Goal: Task Accomplishment & Management: Complete application form

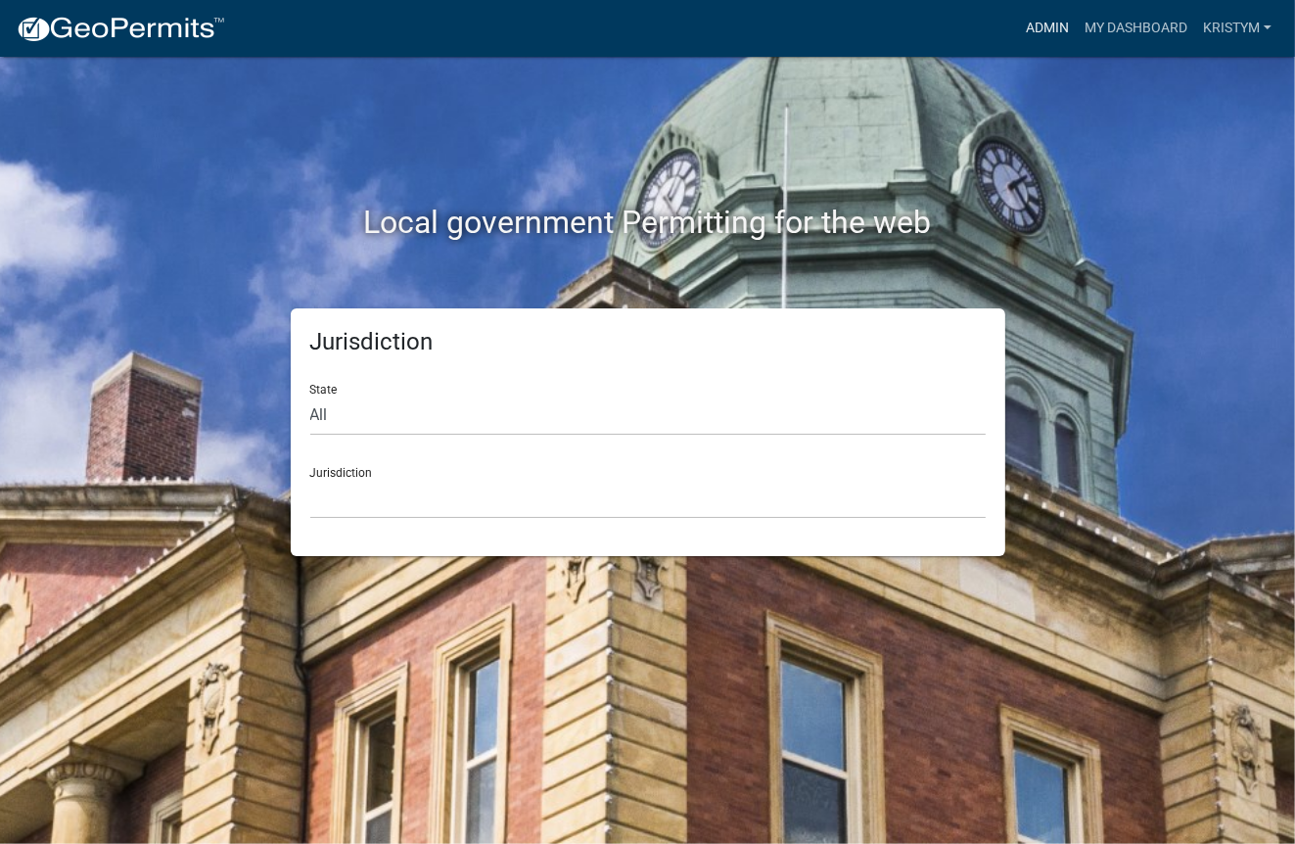
click at [1041, 17] on link "Admin" at bounding box center [1047, 28] width 59 height 37
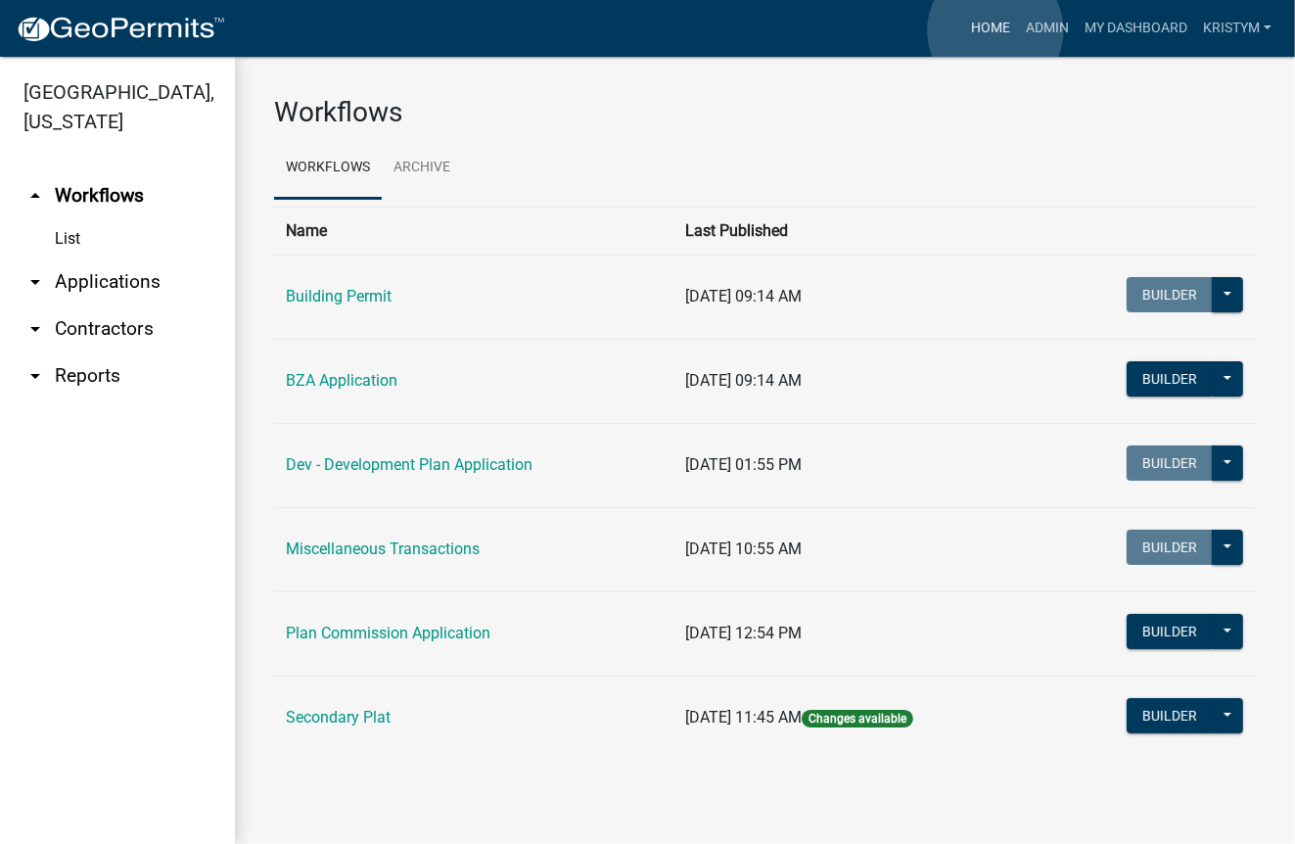
click at [995, 30] on link "Home" at bounding box center [990, 28] width 55 height 37
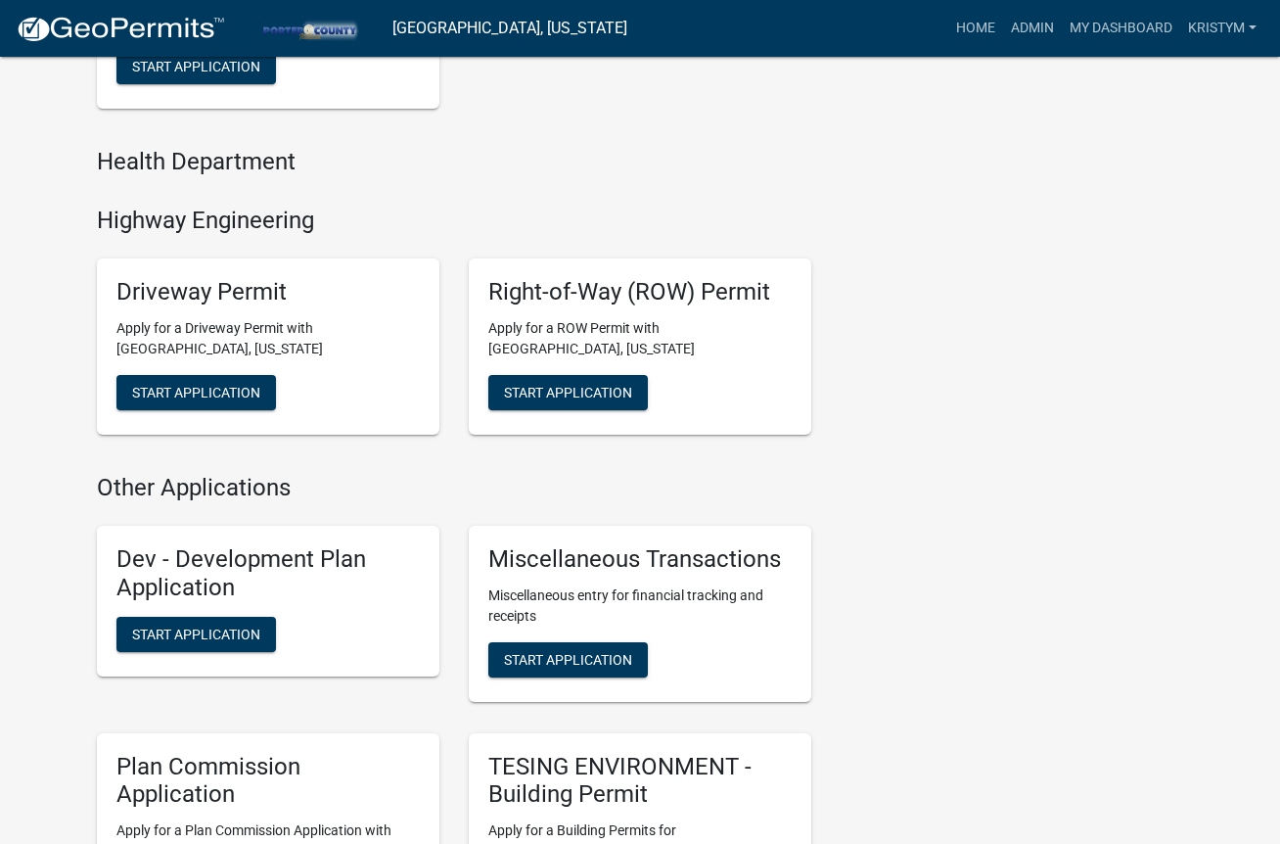
scroll to position [881, 0]
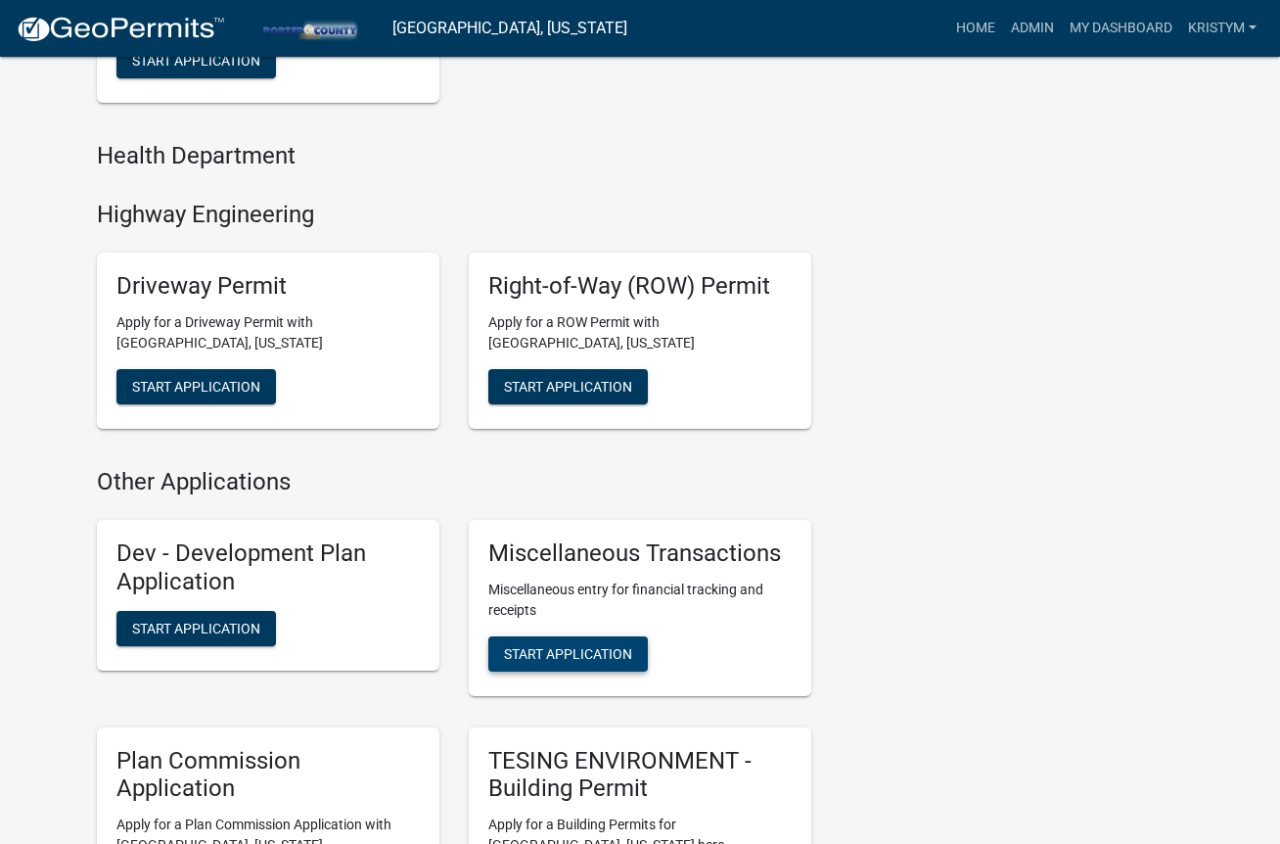
click at [565, 647] on span "Start Application" at bounding box center [568, 653] width 128 height 16
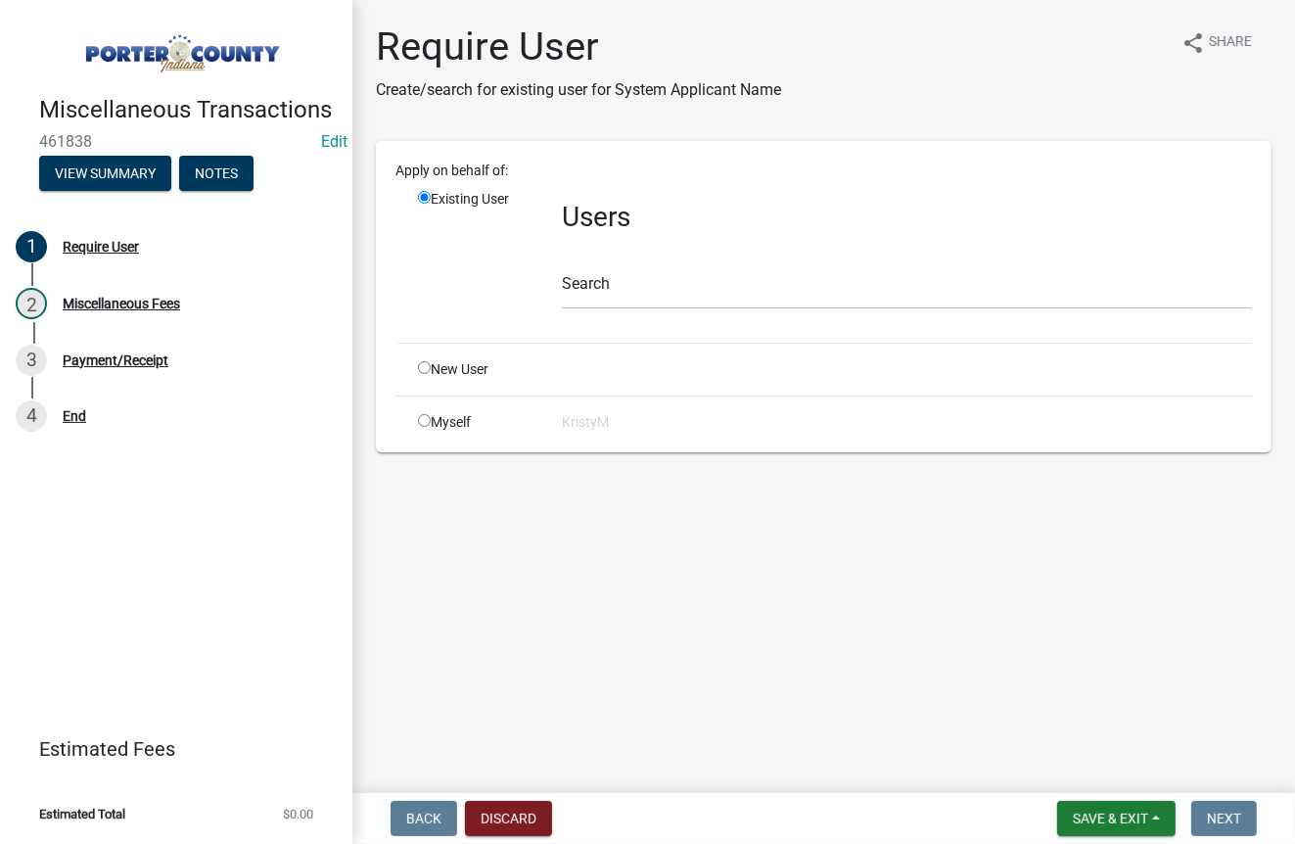
click at [424, 417] on input "radio" at bounding box center [424, 420] width 13 height 13
radio input "true"
radio input "false"
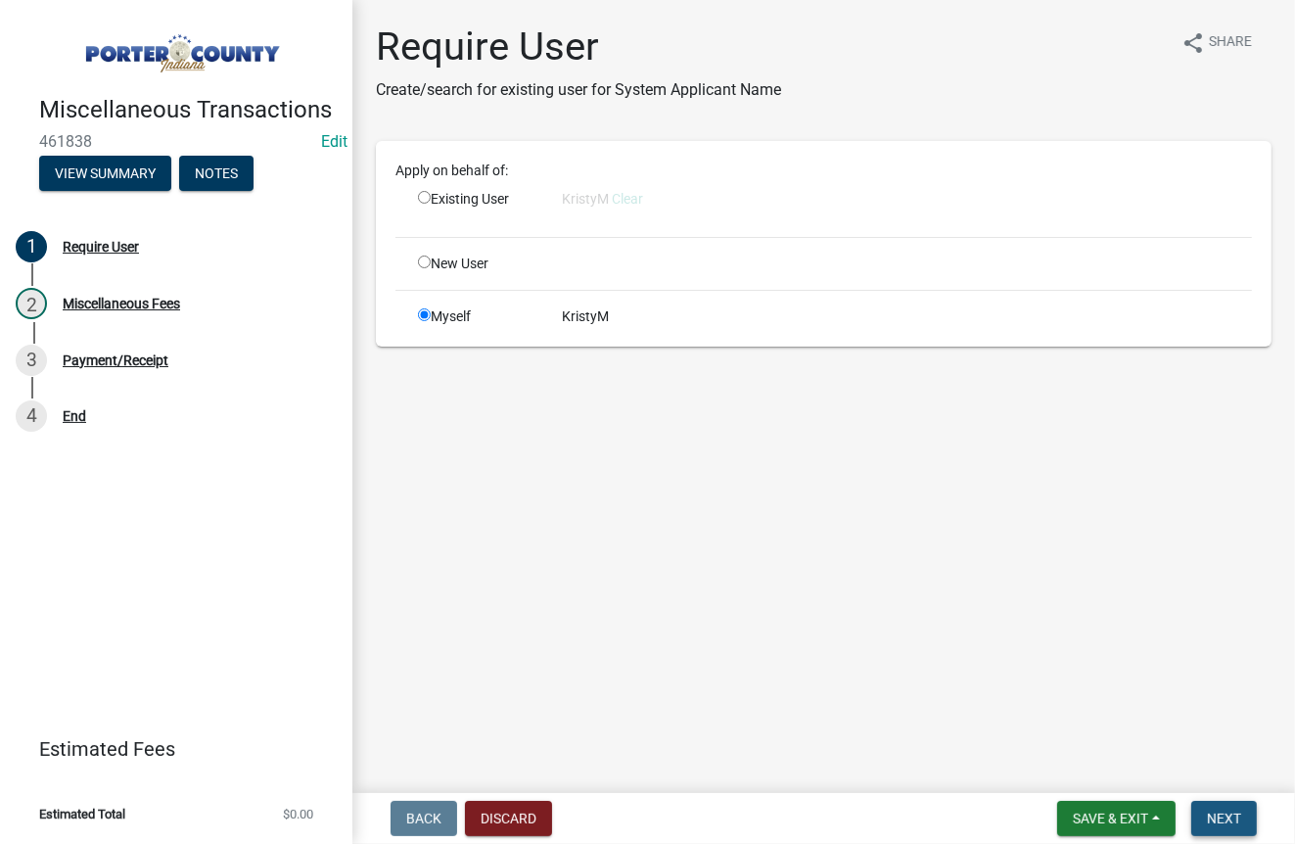
click at [1211, 811] on span "Next" at bounding box center [1224, 818] width 34 height 16
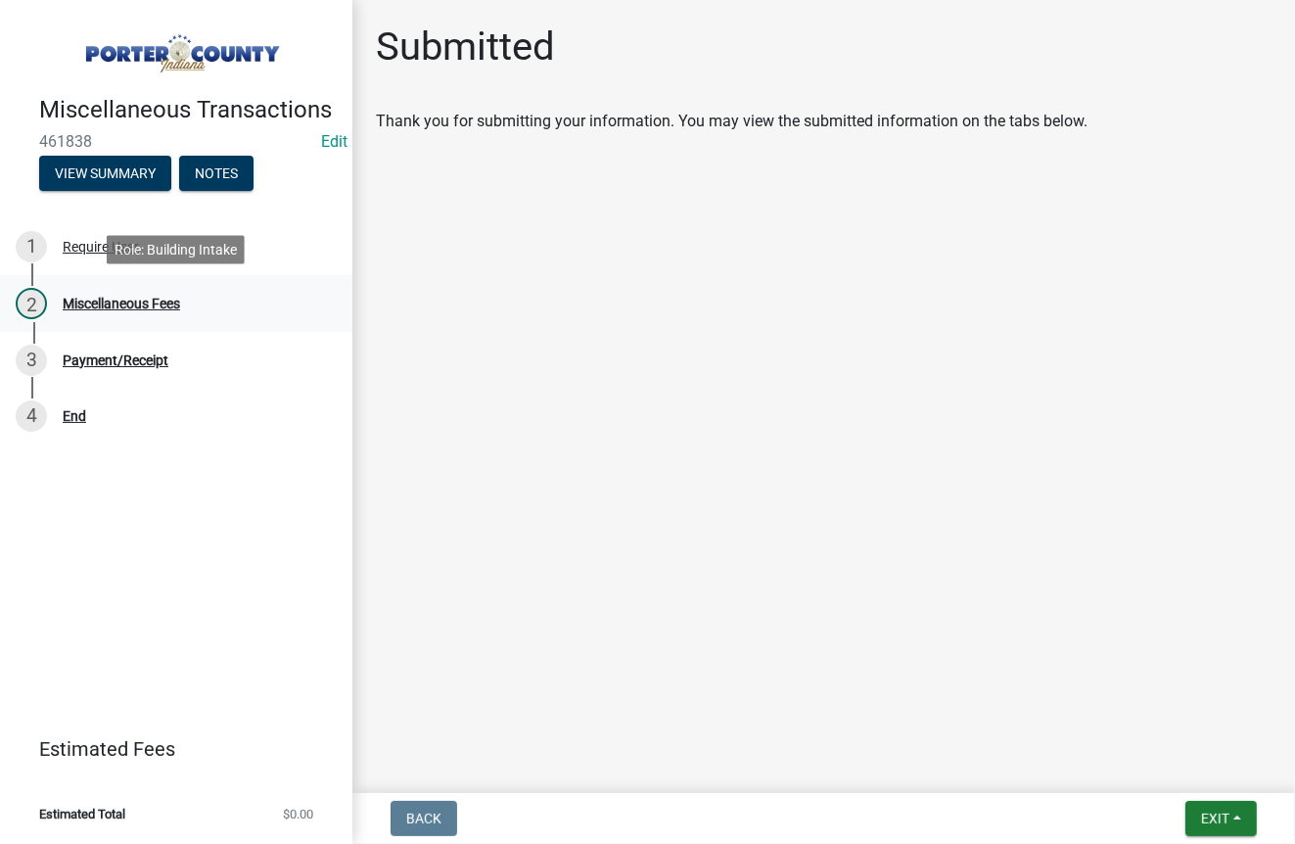
click at [128, 297] on div "Miscellaneous Fees" at bounding box center [121, 304] width 117 height 14
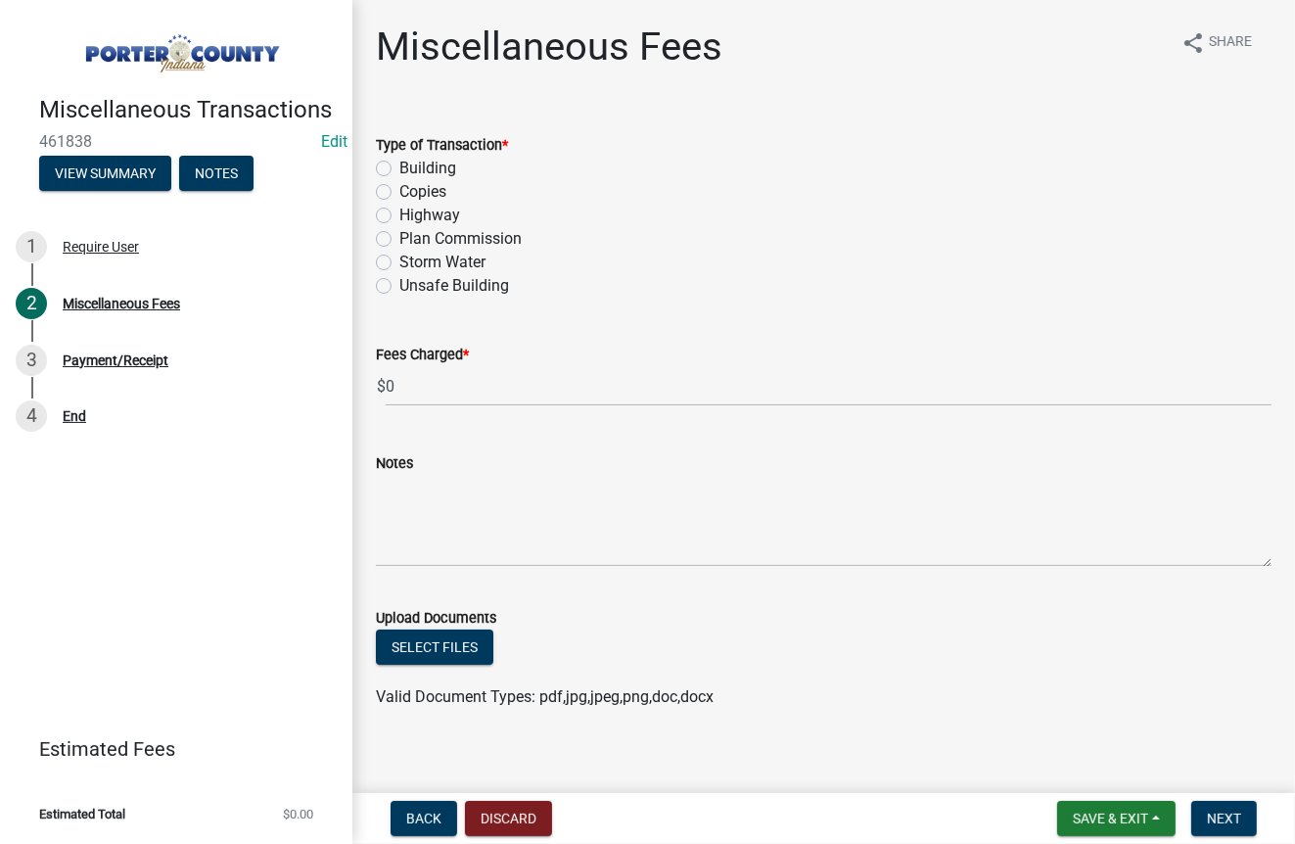
click at [399, 236] on label "Plan Commission" at bounding box center [460, 238] width 122 height 23
click at [399, 236] on input "Plan Commission" at bounding box center [405, 233] width 13 height 13
radio input "true"
click at [412, 377] on input "0" at bounding box center [829, 386] width 886 height 40
type input "100"
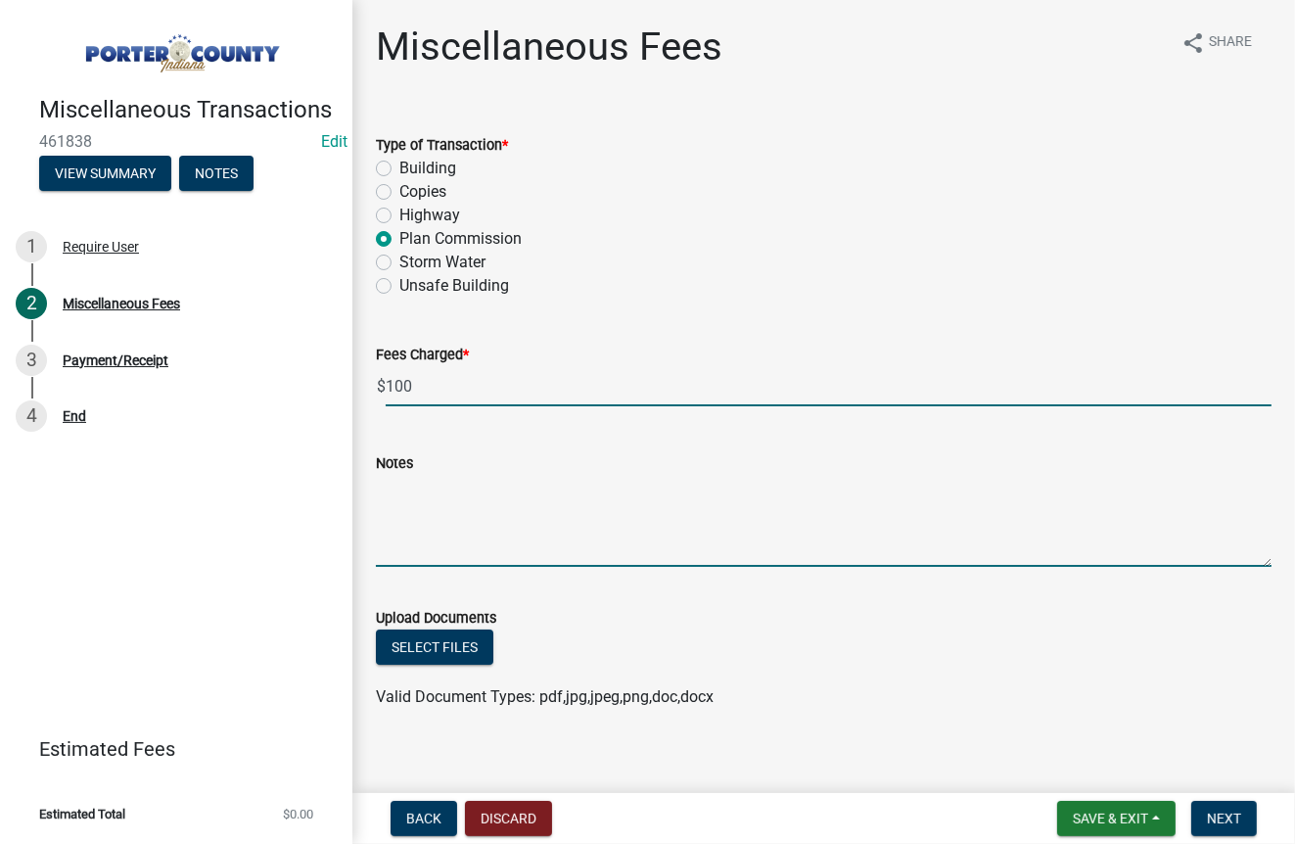
click at [416, 533] on textarea "Notes" at bounding box center [824, 521] width 896 height 92
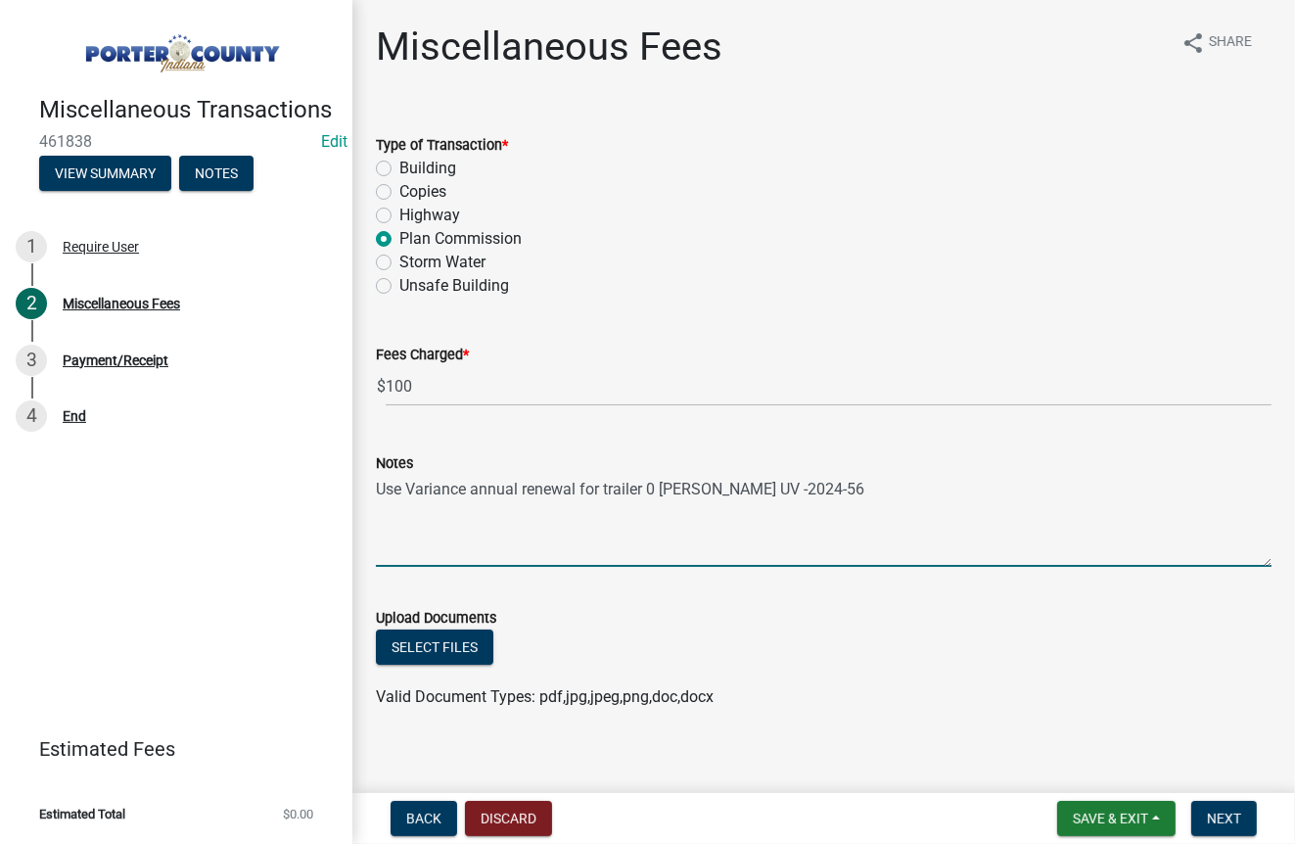
click at [659, 485] on textarea "Use Variance annual renewal for trailer 0 [PERSON_NAME] UV -2024-56" at bounding box center [824, 521] width 896 height 92
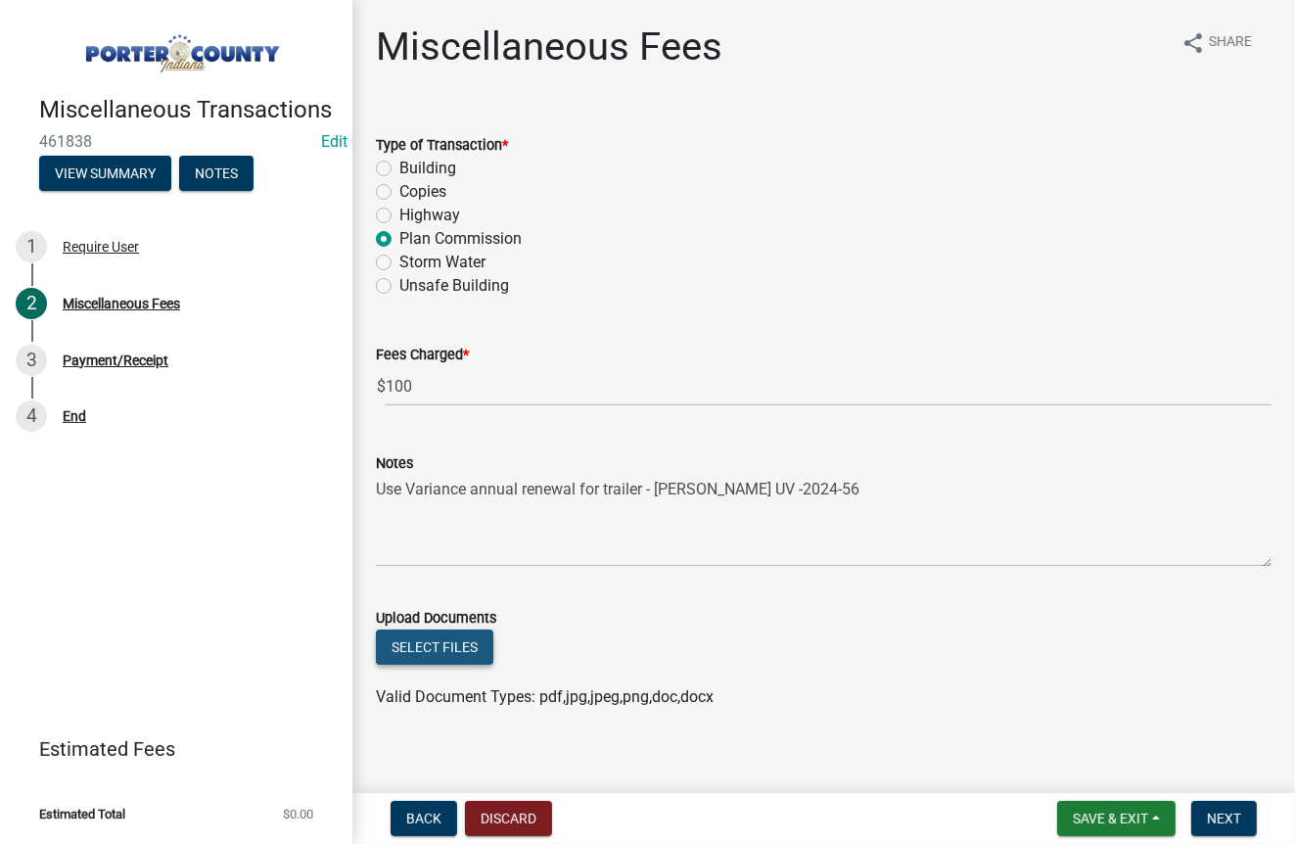
click at [451, 655] on button "Select files" at bounding box center [434, 646] width 117 height 35
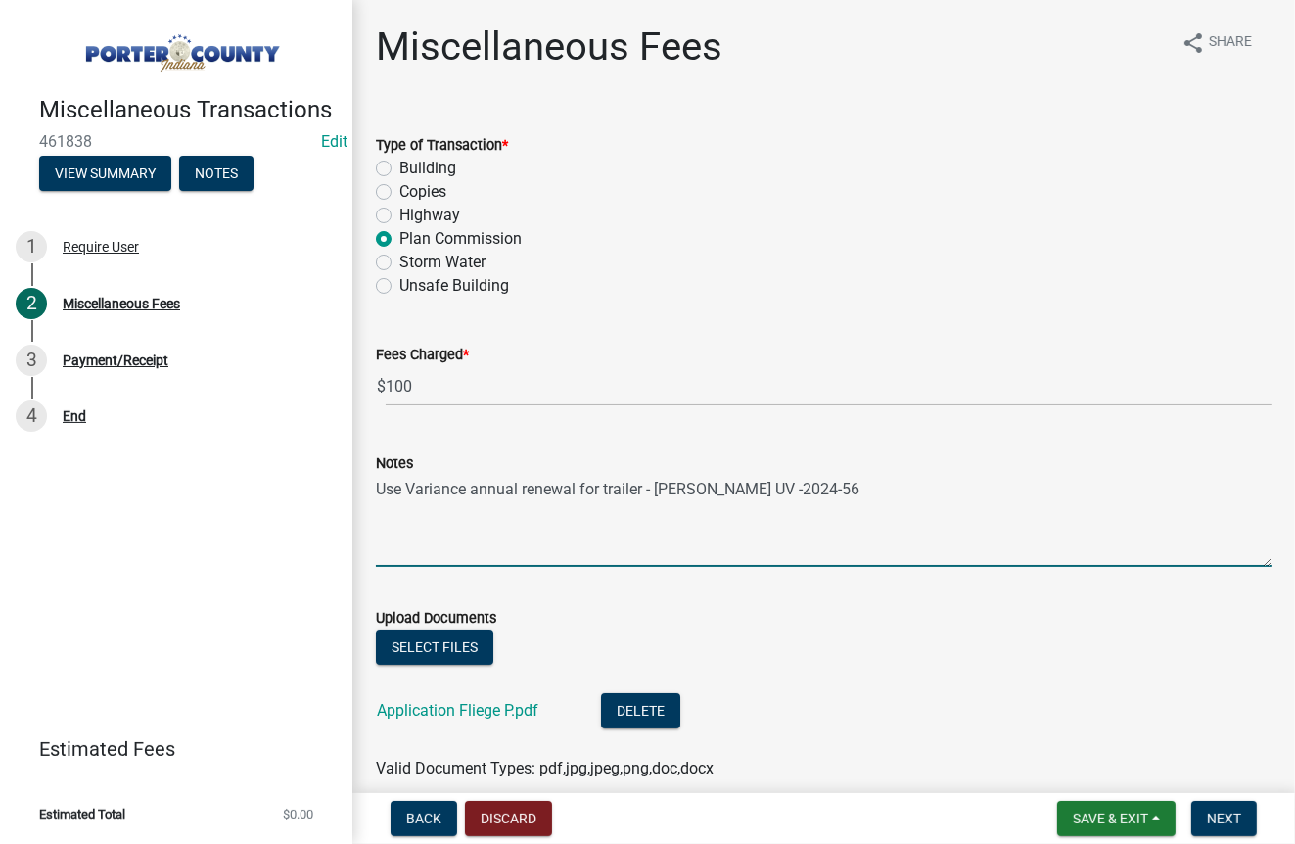
click at [604, 484] on textarea "Use Variance annual renewal for trailer - [PERSON_NAME] UV -2024-56" at bounding box center [824, 521] width 896 height 92
click at [520, 487] on textarea "Use Variance annual renewal for trailer - [PERSON_NAME] UV -2024-56" at bounding box center [824, 521] width 896 height 92
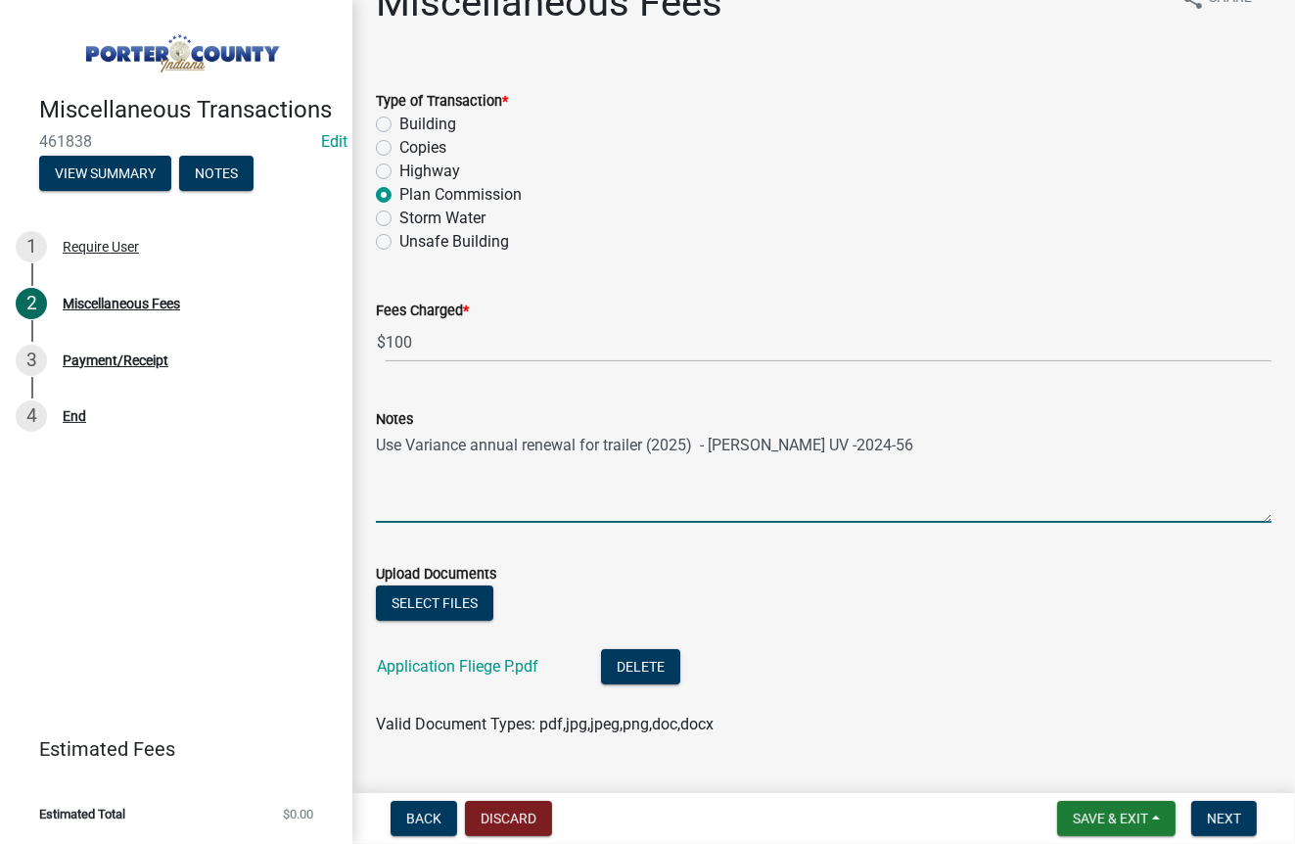
scroll to position [88, 0]
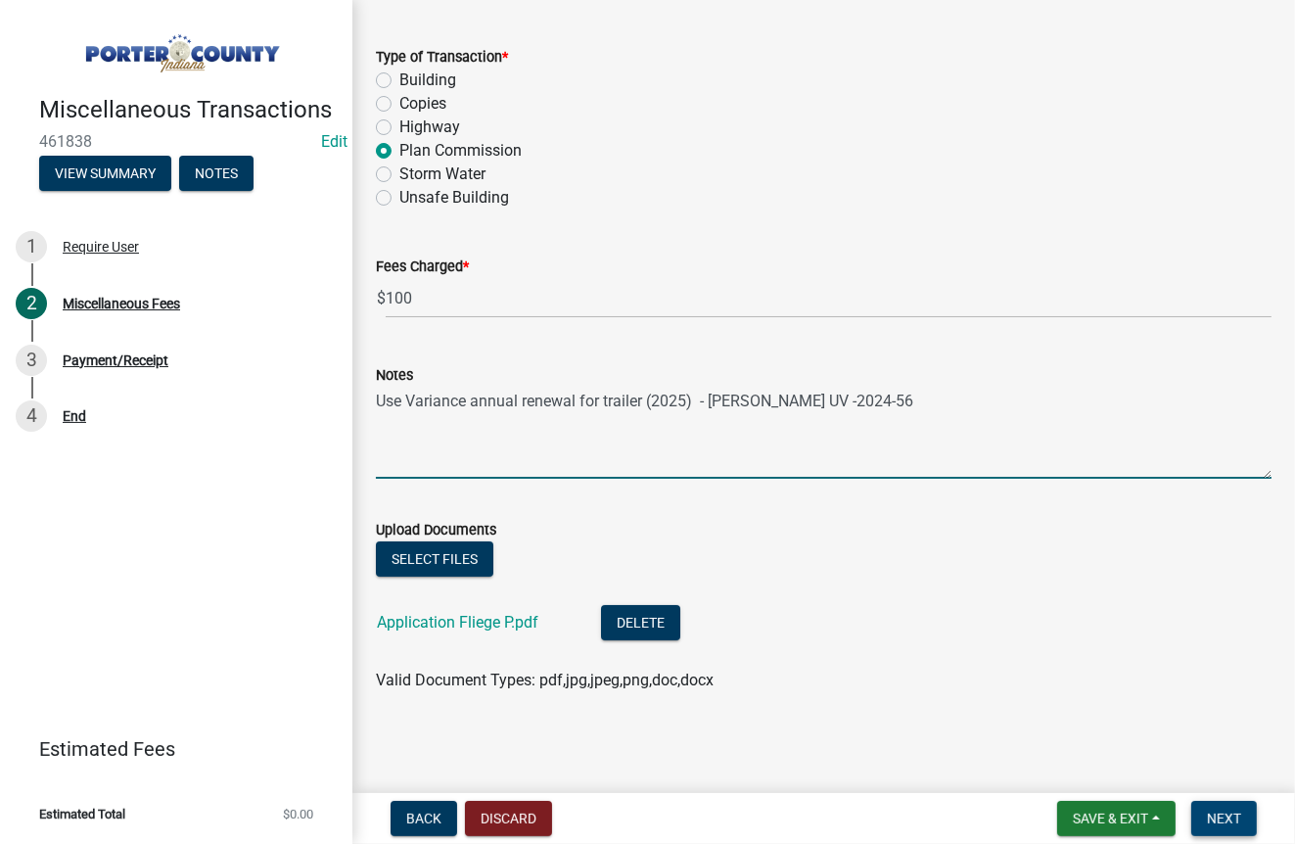
type textarea "Use Variance annual renewal for trailer (2025) - [PERSON_NAME] UV -2024-56"
click at [1226, 819] on span "Next" at bounding box center [1224, 818] width 34 height 16
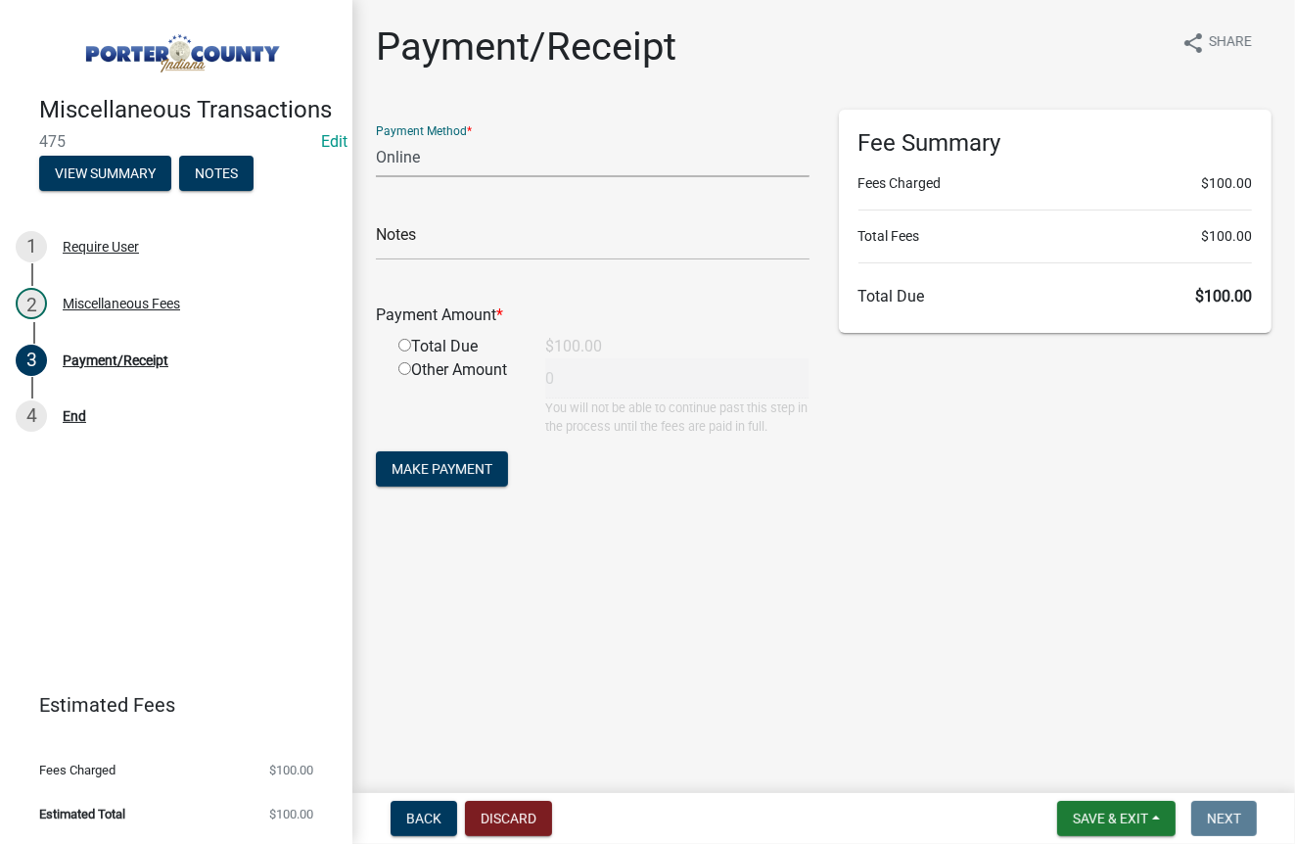
click at [437, 162] on select "Credit Card POS Check Cash Online" at bounding box center [593, 157] width 434 height 40
select select "1: 0"
click at [376, 137] on select "Credit Card POS Check Cash Online" at bounding box center [593, 157] width 434 height 40
click at [447, 154] on select "Credit Card POS Check Cash Online" at bounding box center [593, 157] width 434 height 40
click at [376, 137] on select "Credit Card POS Check Cash Online" at bounding box center [593, 157] width 434 height 40
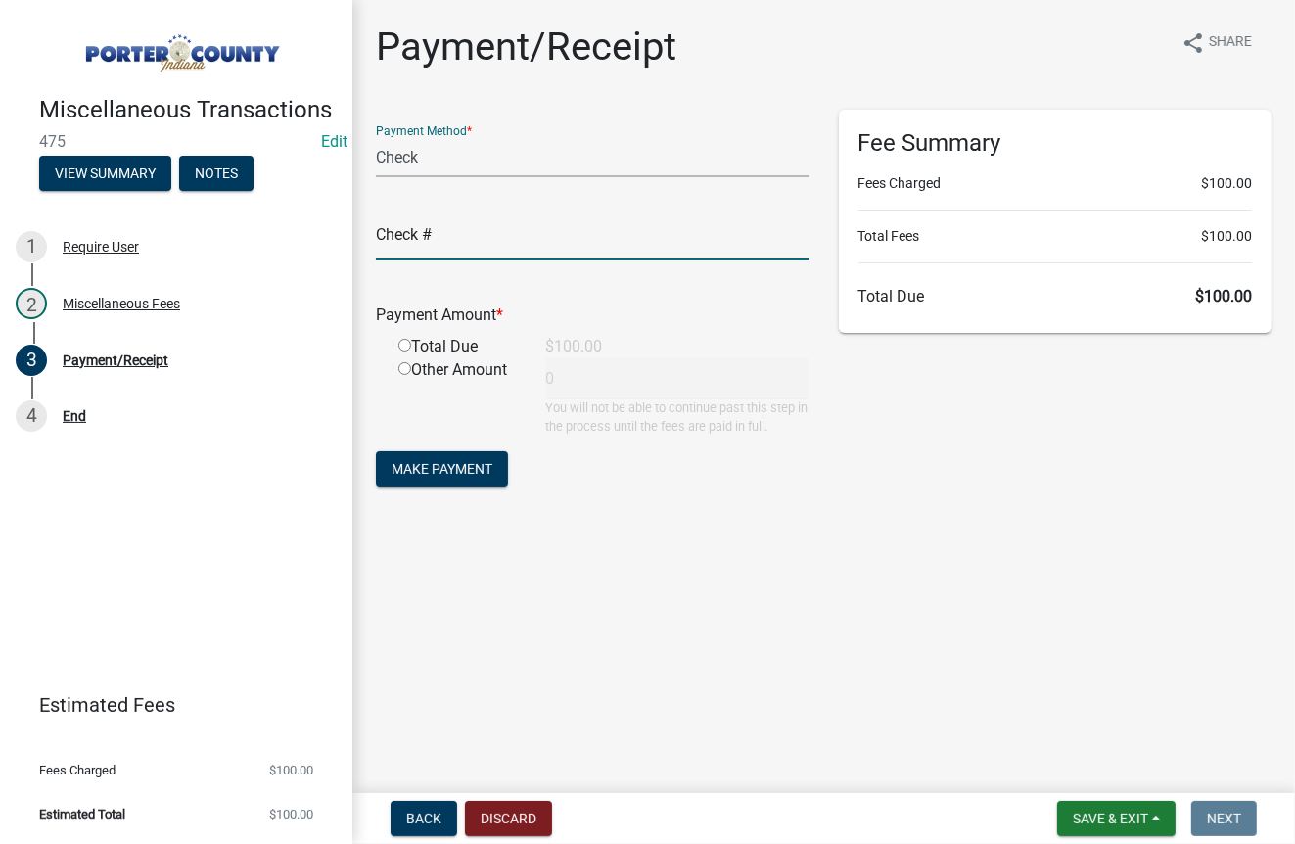
click at [433, 253] on input "text" at bounding box center [593, 240] width 434 height 40
type input "3803 - [PERSON_NAME]"
click at [410, 342] on div "Total Due" at bounding box center [457, 346] width 147 height 23
click at [406, 346] on input "radio" at bounding box center [404, 345] width 13 height 13
radio input "true"
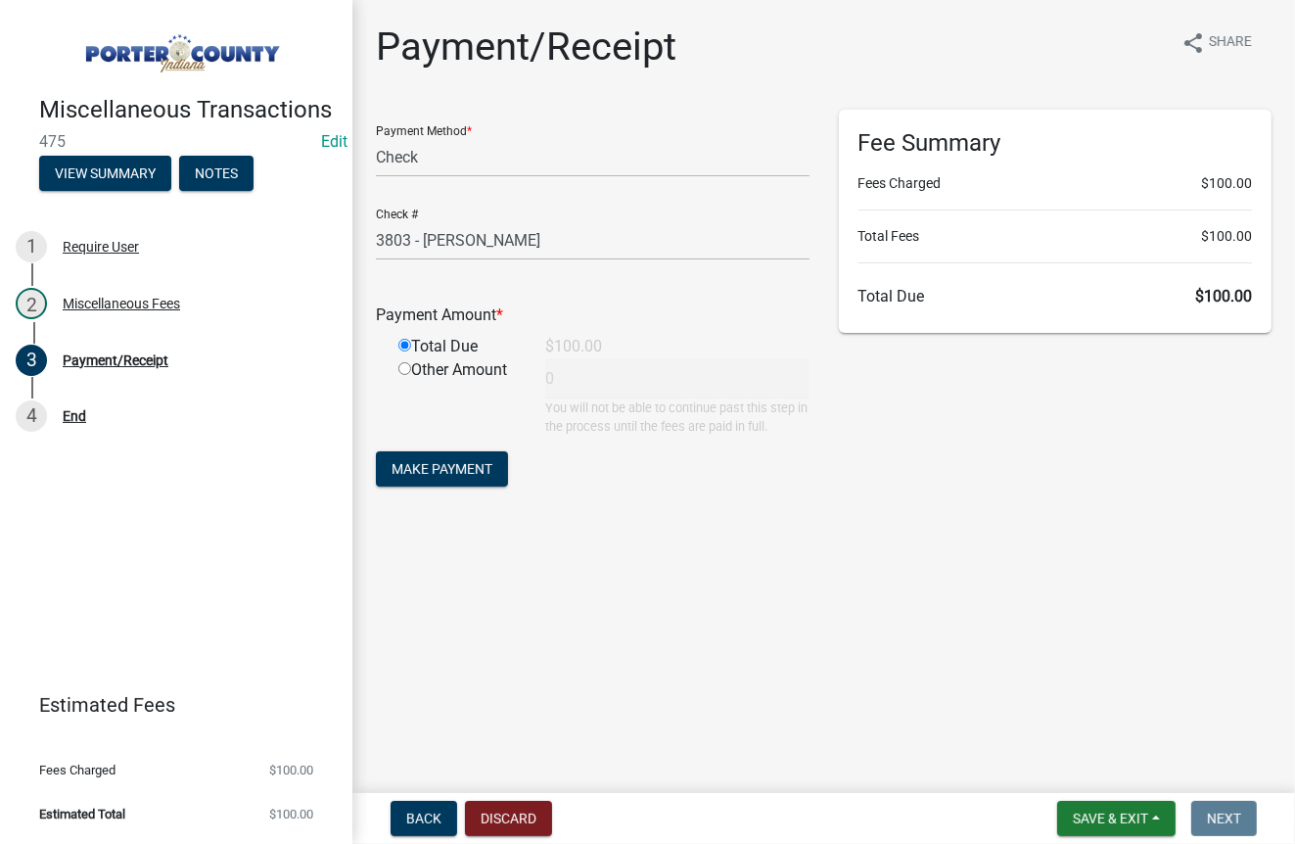
type input "100"
click at [463, 474] on span "Make Payment" at bounding box center [442, 469] width 101 height 16
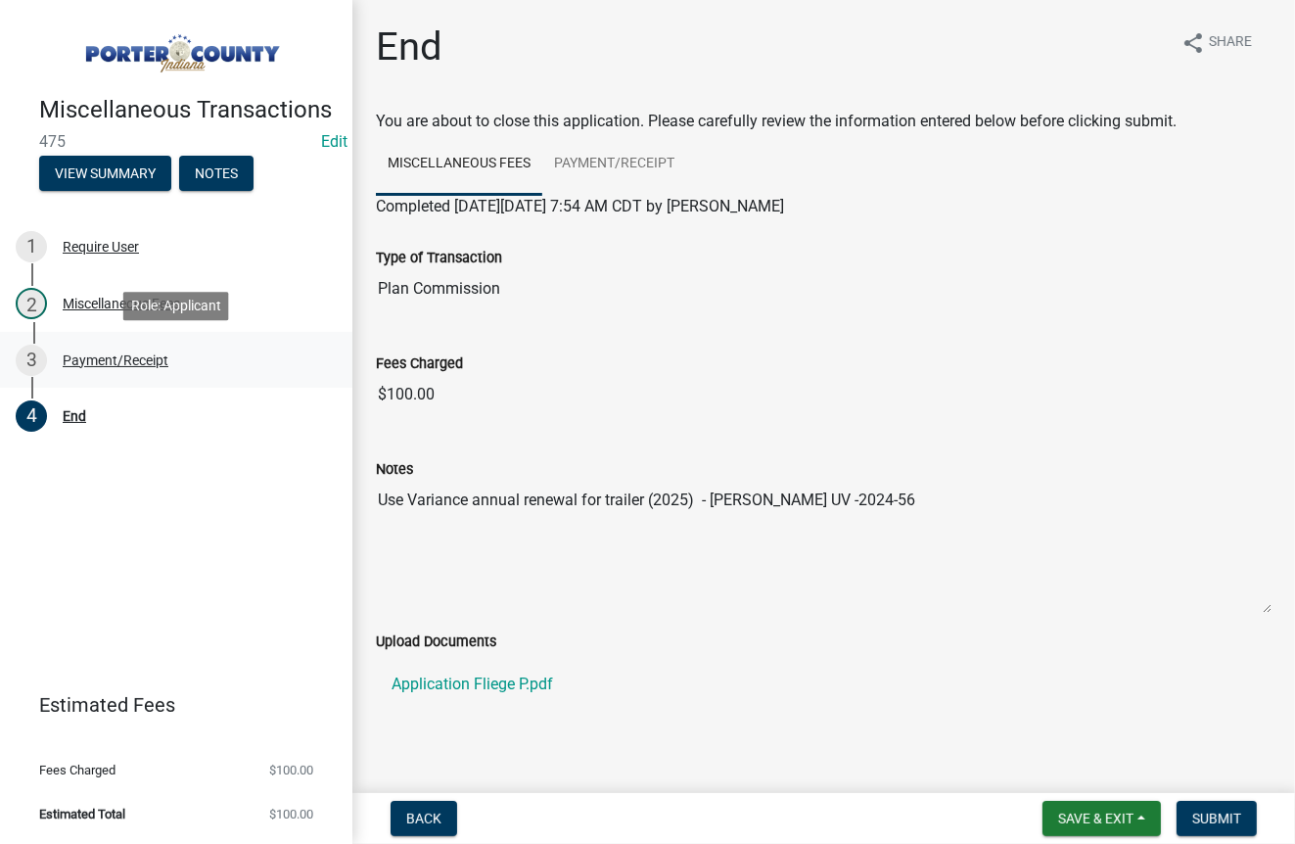
click at [146, 359] on div "Payment/Receipt" at bounding box center [116, 360] width 106 height 14
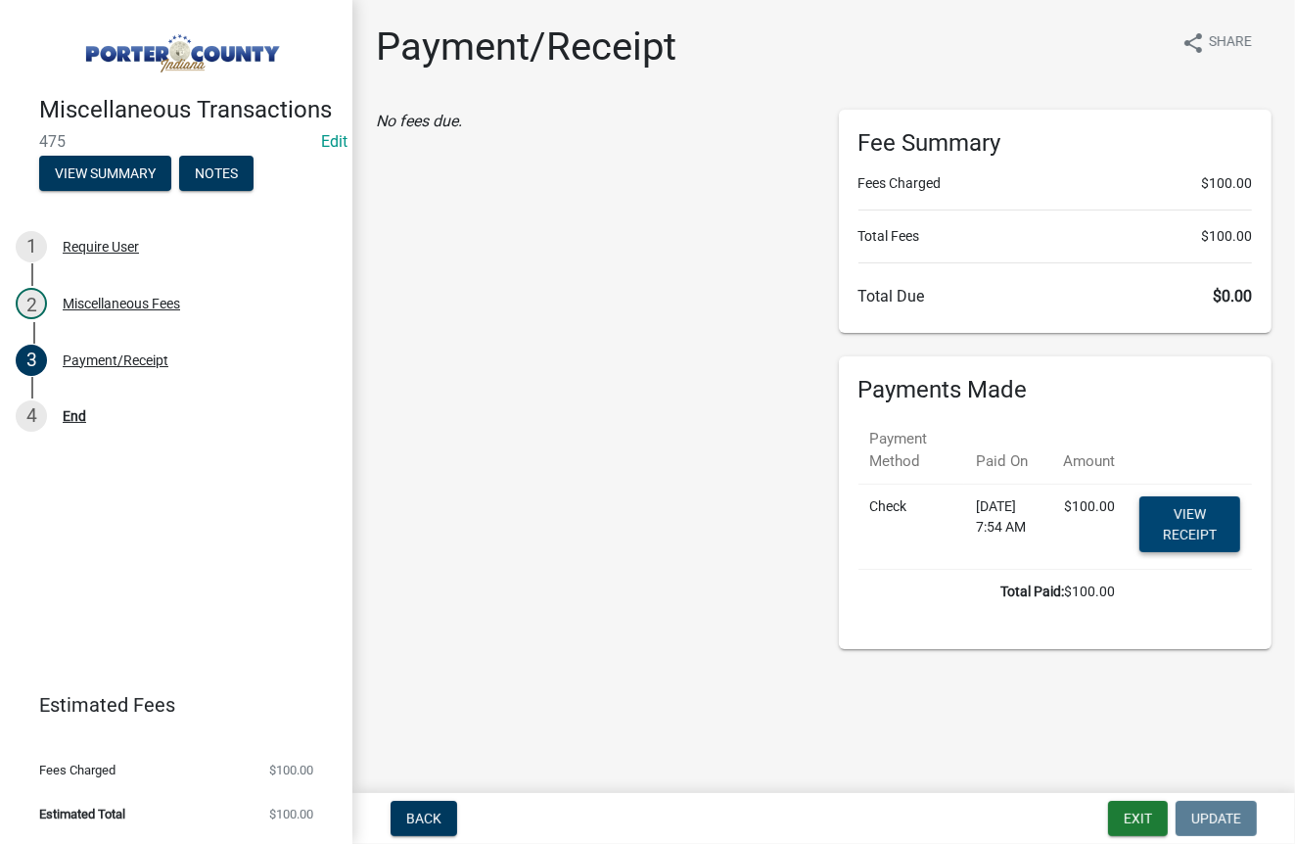
click at [1188, 516] on link "View receipt" at bounding box center [1189, 524] width 101 height 56
